Goal: Task Accomplishment & Management: Manage account settings

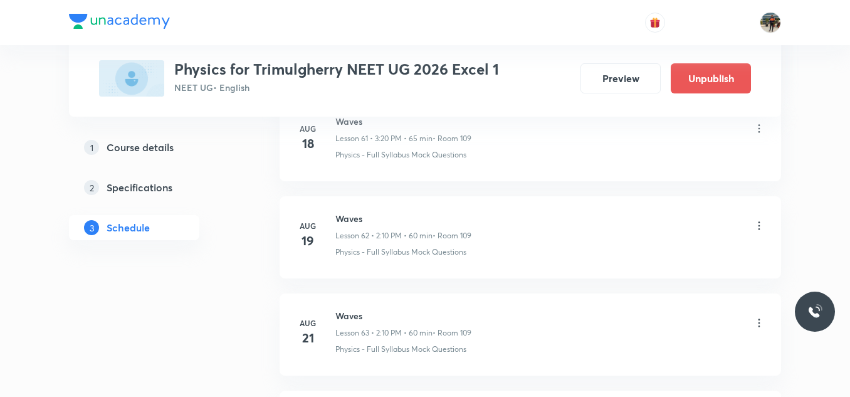
scroll to position [8379, 0]
click at [758, 227] on icon at bounding box center [759, 226] width 13 height 13
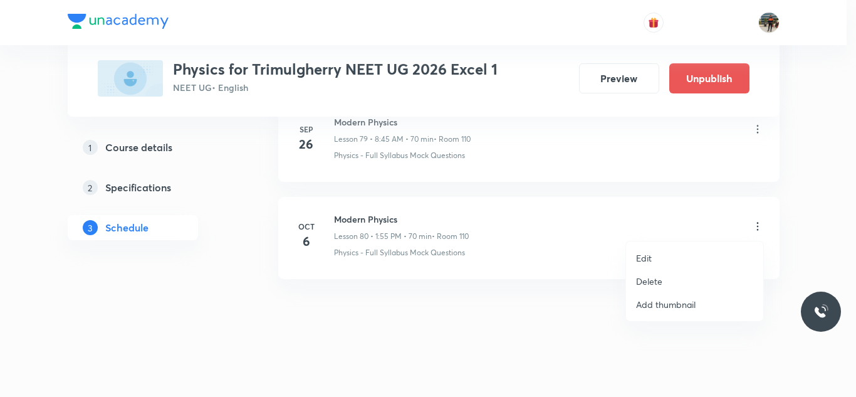
click at [642, 278] on p "Delete" at bounding box center [649, 281] width 26 height 13
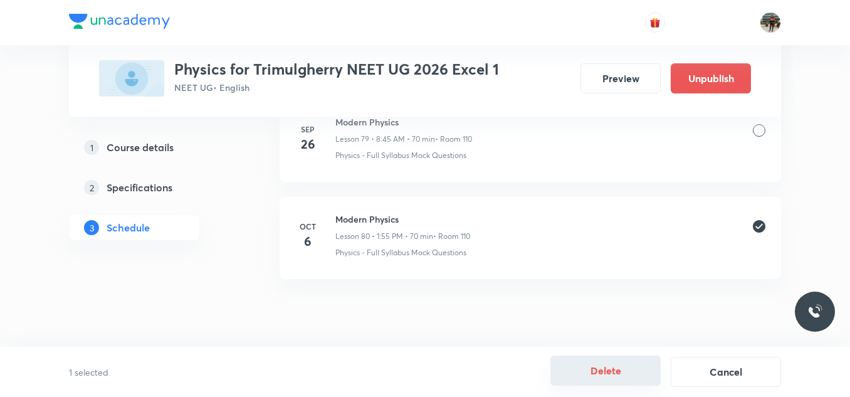
click at [590, 372] on button "Delete" at bounding box center [605, 370] width 110 height 30
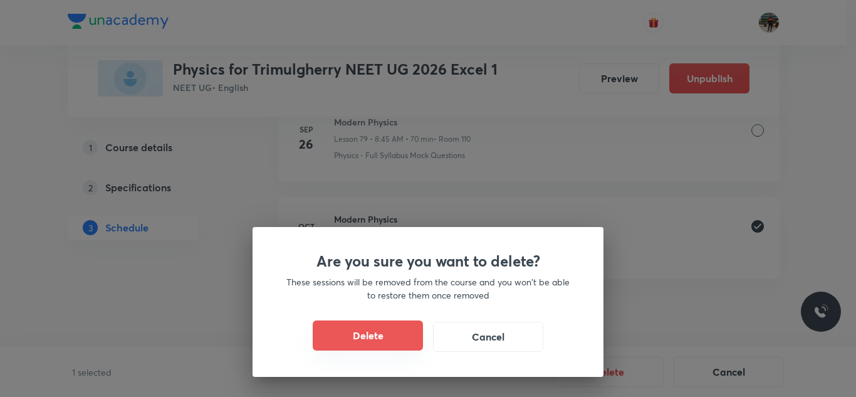
click at [355, 332] on button "Delete" at bounding box center [368, 335] width 110 height 30
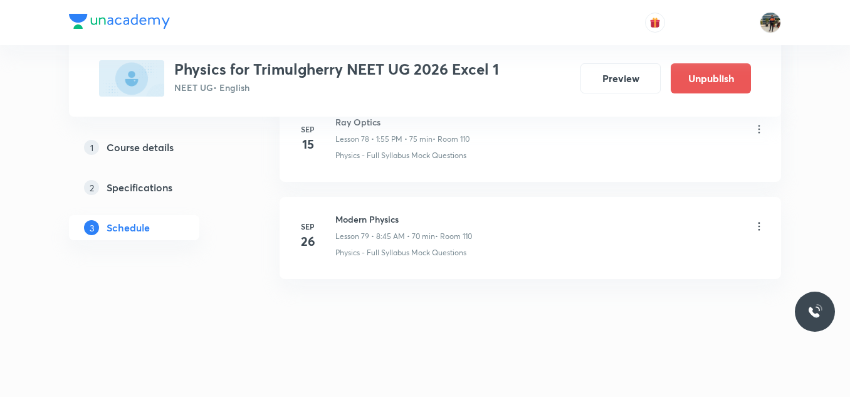
scroll to position [8282, 0]
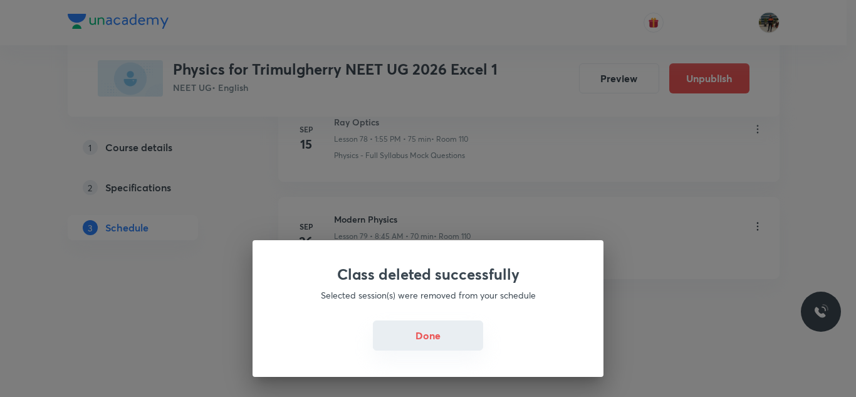
click at [442, 329] on button "Done" at bounding box center [428, 335] width 110 height 30
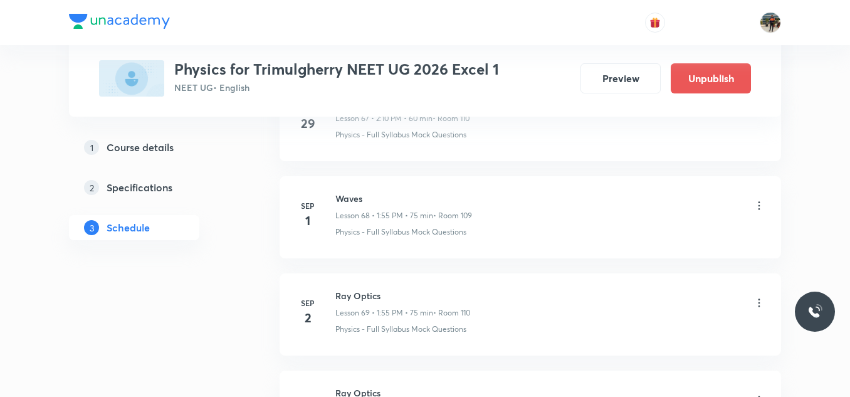
scroll to position [7122, 0]
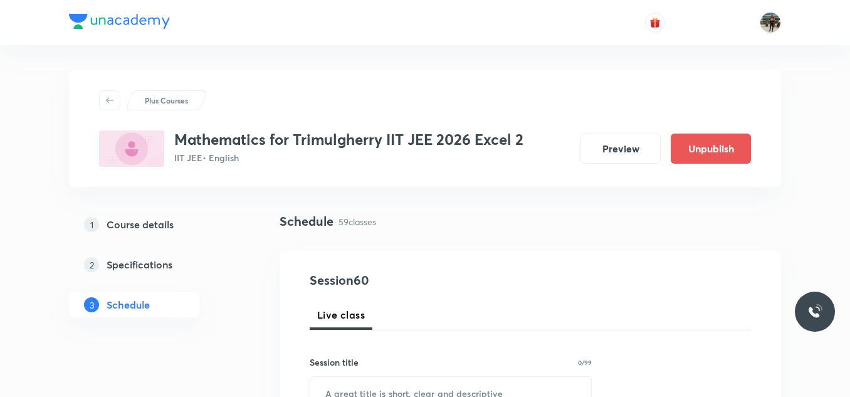
click at [343, 142] on h3 "Mathematics for Trimulgherry IIT JEE 2026 Excel 2" at bounding box center [348, 139] width 349 height 18
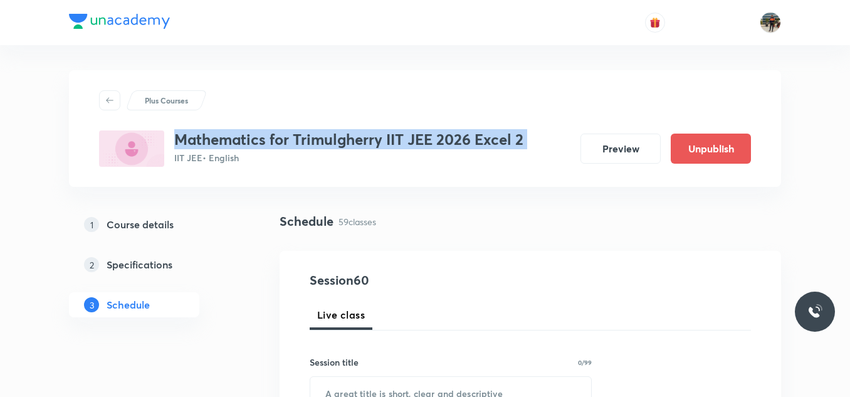
click at [343, 142] on h3 "Mathematics for Trimulgherry IIT JEE 2026 Excel 2" at bounding box center [348, 139] width 349 height 18
